Goal: Find specific page/section: Find specific page/section

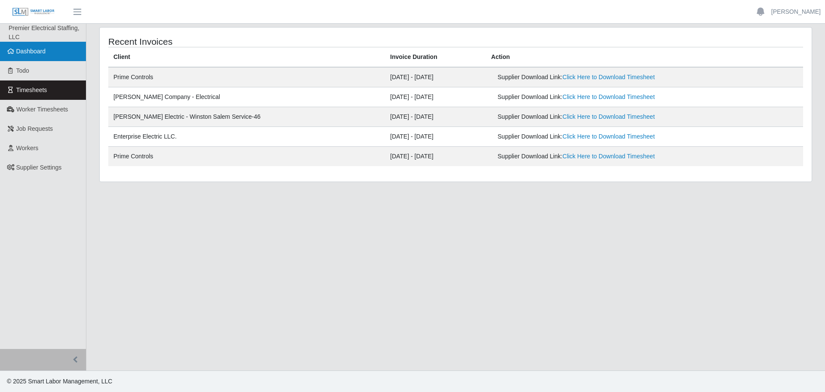
click at [46, 53] on link "Dashboard" at bounding box center [43, 51] width 86 height 19
